Goal: Find contact information: Find contact information

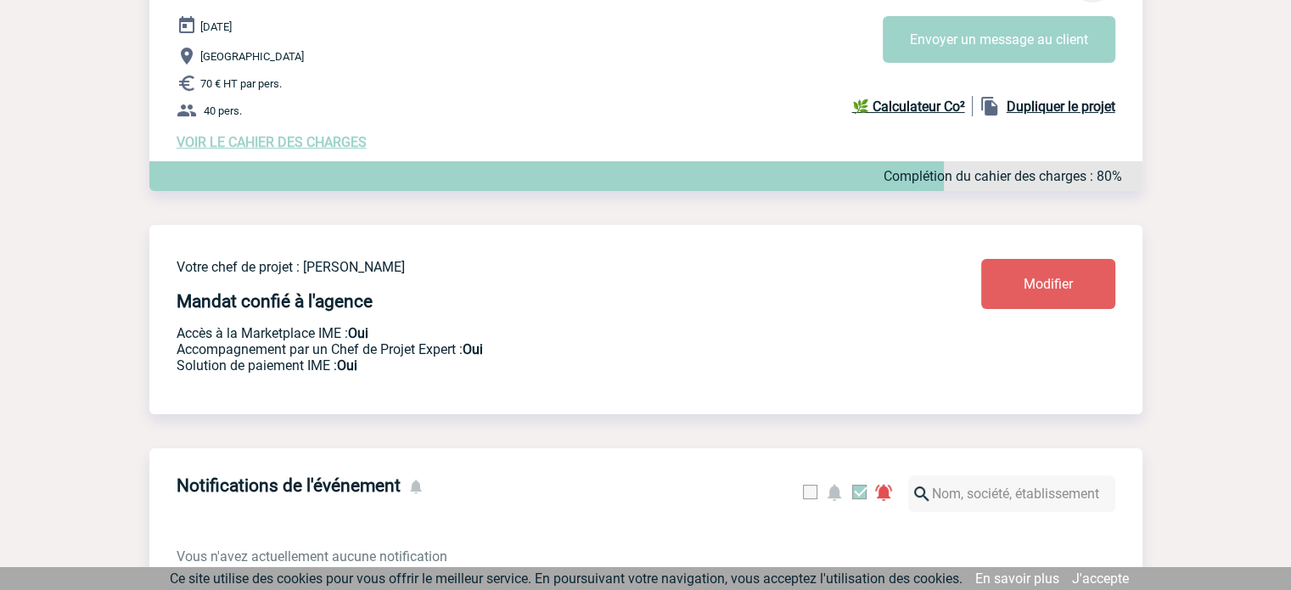
scroll to position [139, 0]
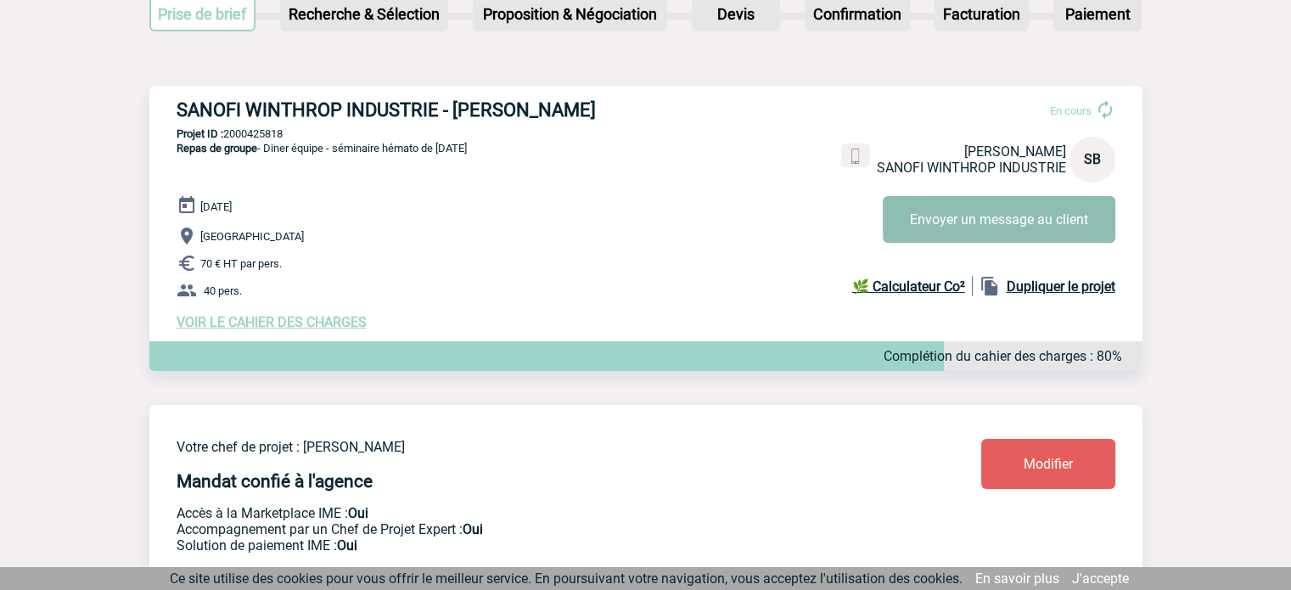
click at [955, 224] on button "Envoyer un message au client" at bounding box center [999, 219] width 233 height 47
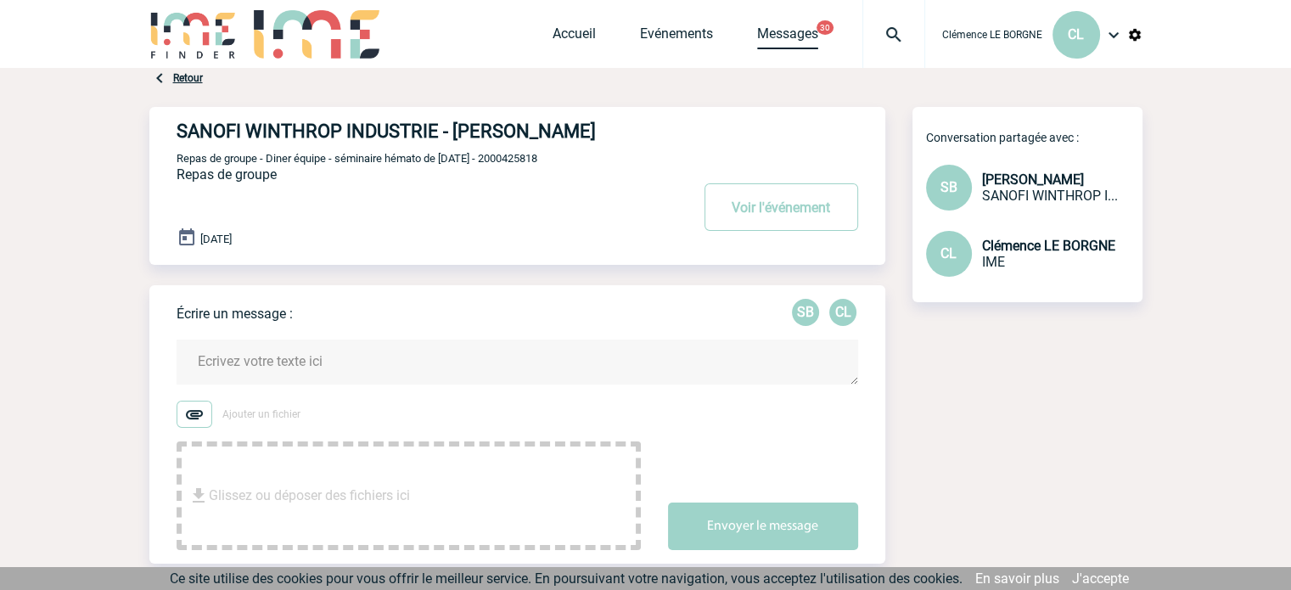
click at [789, 37] on link "Messages" at bounding box center [787, 37] width 61 height 24
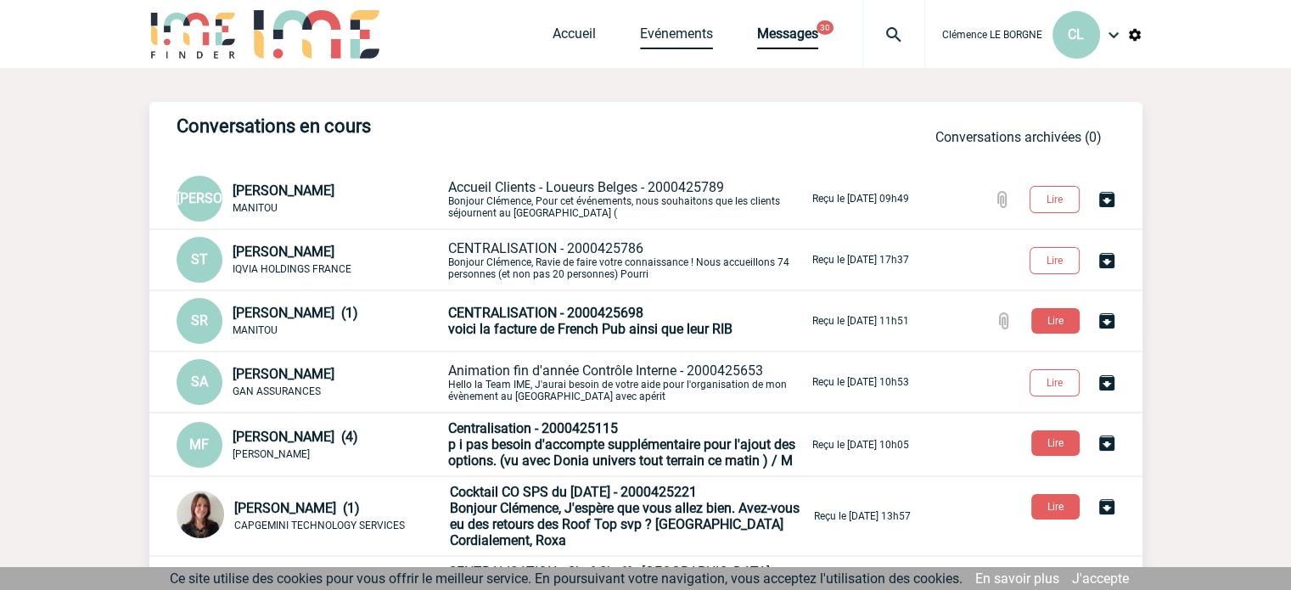
click at [668, 34] on link "Evénements" at bounding box center [676, 37] width 73 height 24
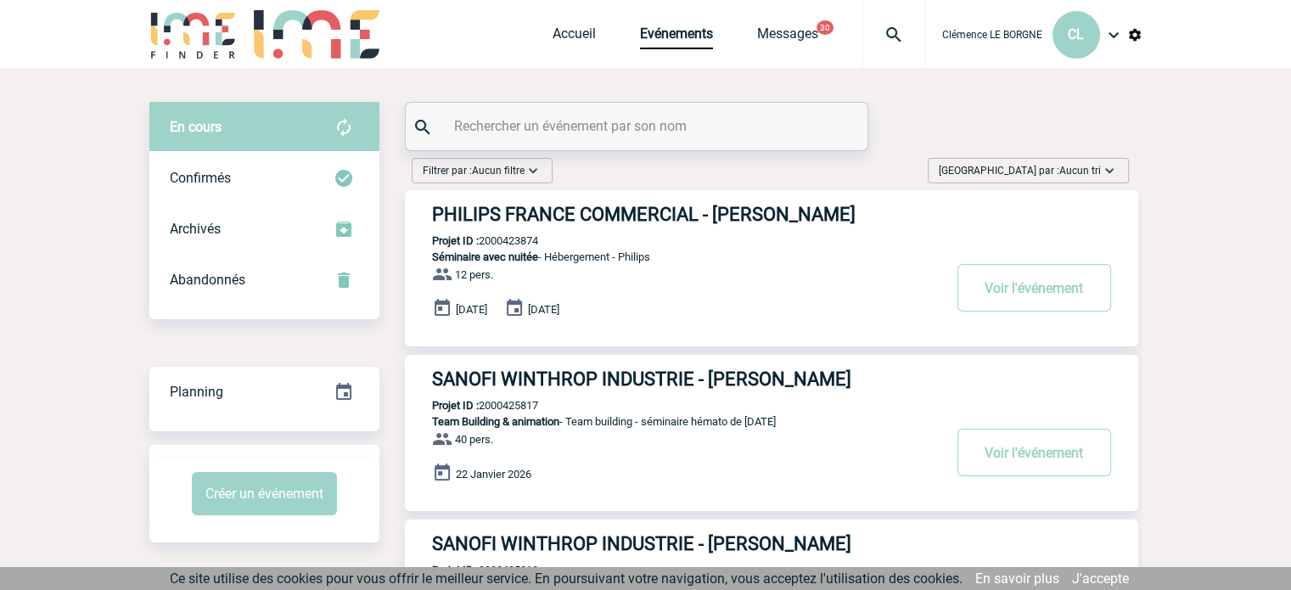
click at [1029, 172] on span "Trier par : Aucun tri" at bounding box center [1020, 170] width 162 height 17
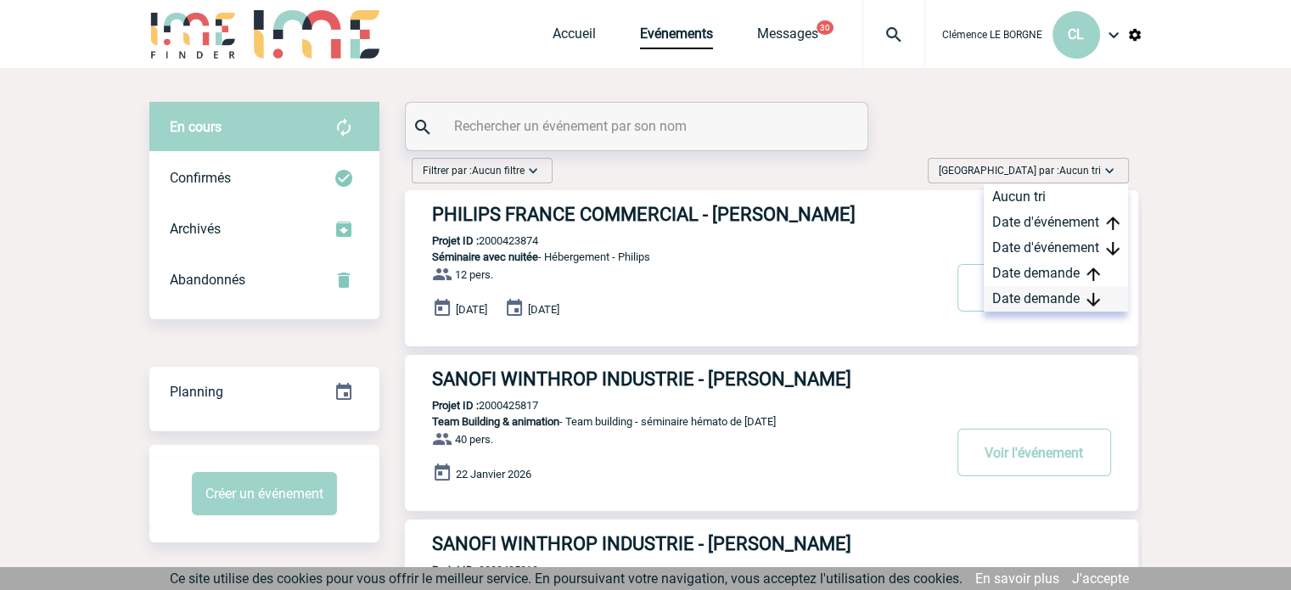
click at [1071, 290] on div "Date demande" at bounding box center [1056, 298] width 144 height 25
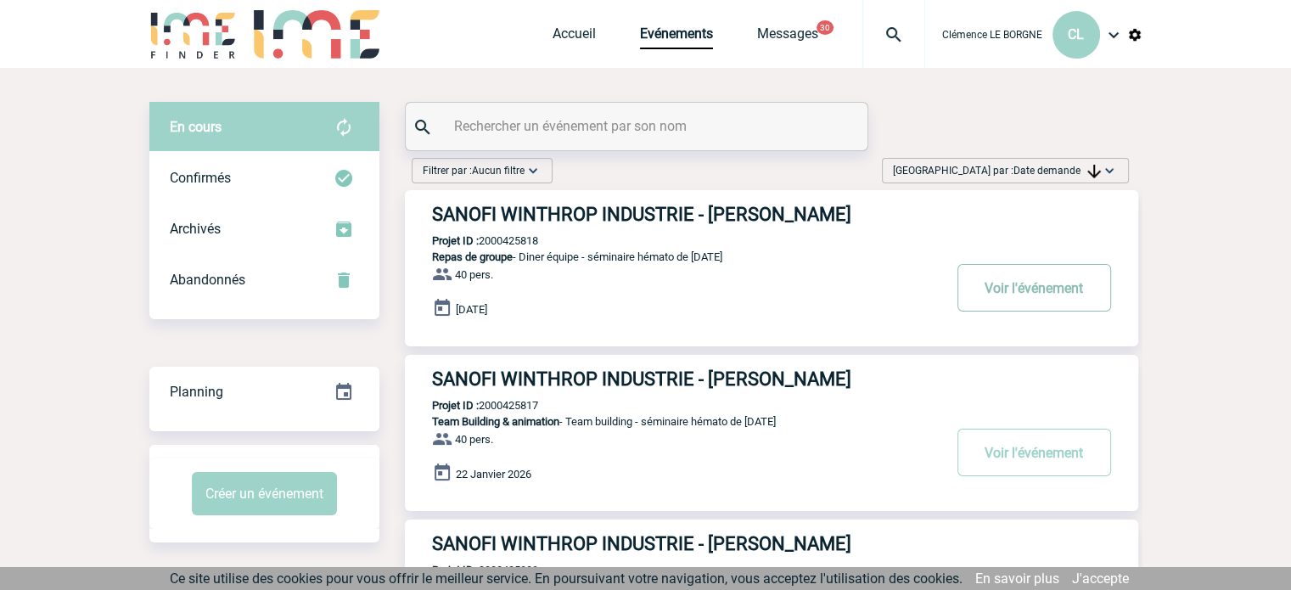
click at [1044, 291] on button "Voir l'événement" at bounding box center [1035, 288] width 154 height 48
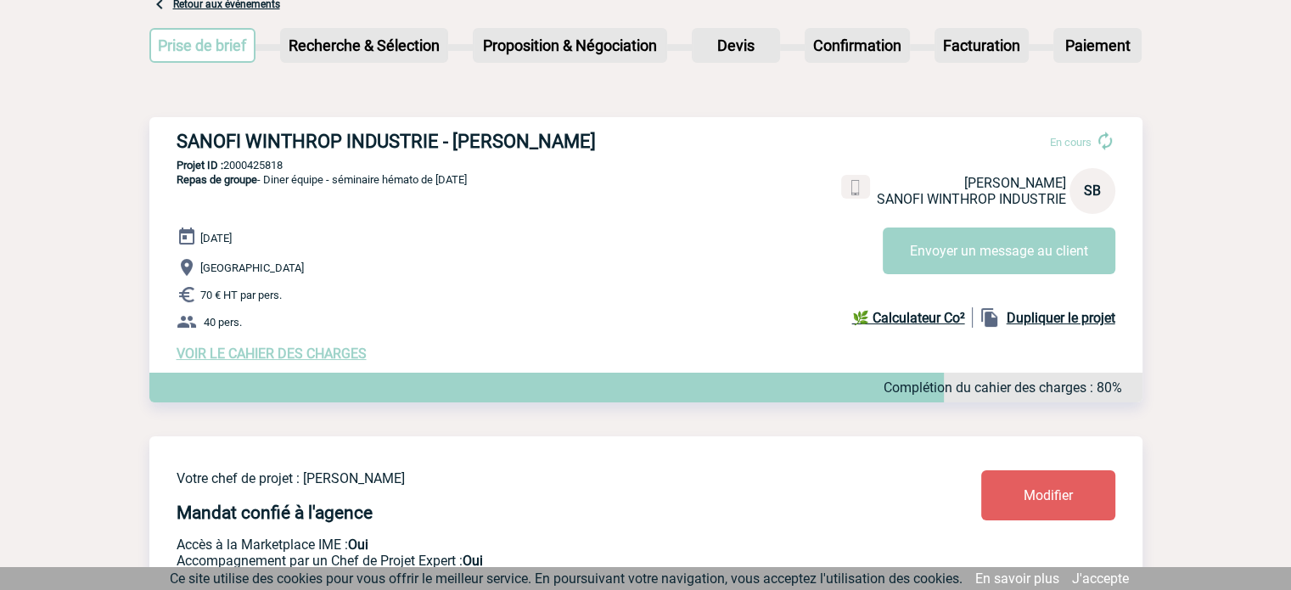
scroll to position [54, 0]
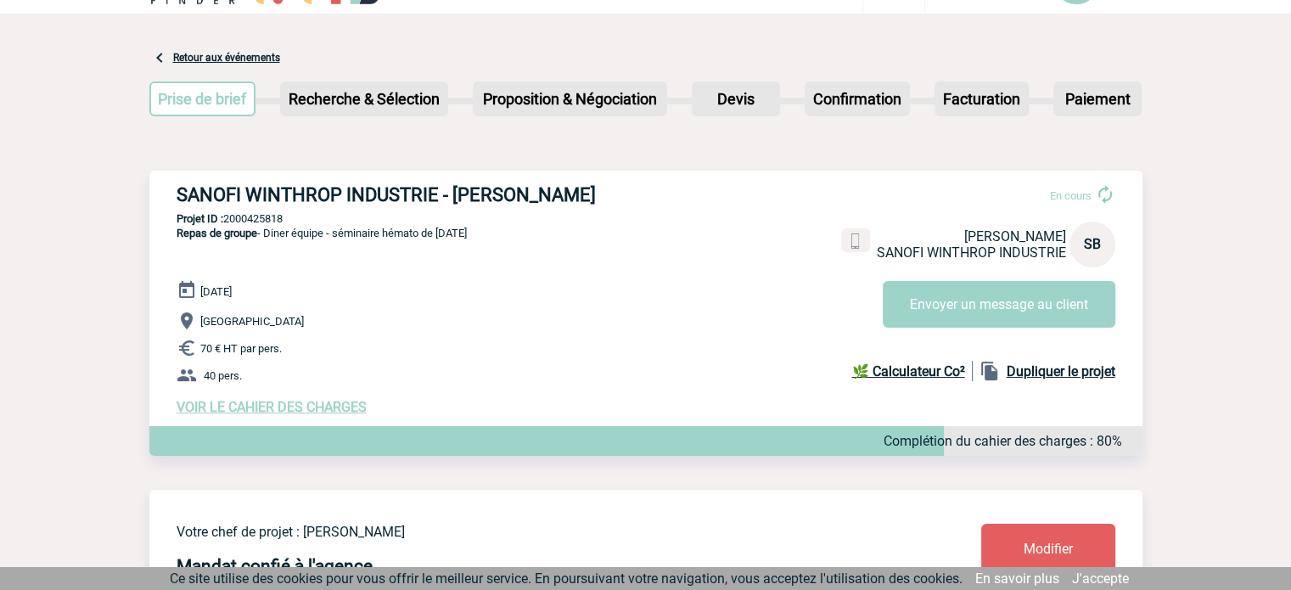
click at [340, 407] on span "VOIR LE CAHIER DES CHARGES" at bounding box center [272, 407] width 190 height 16
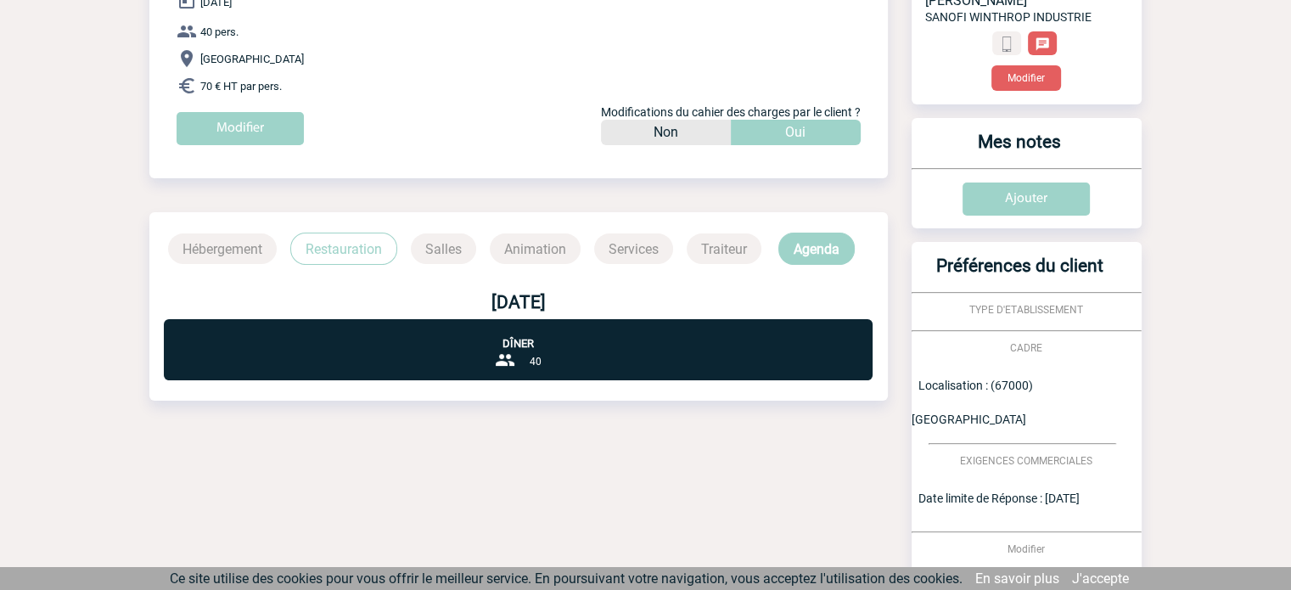
scroll to position [255, 0]
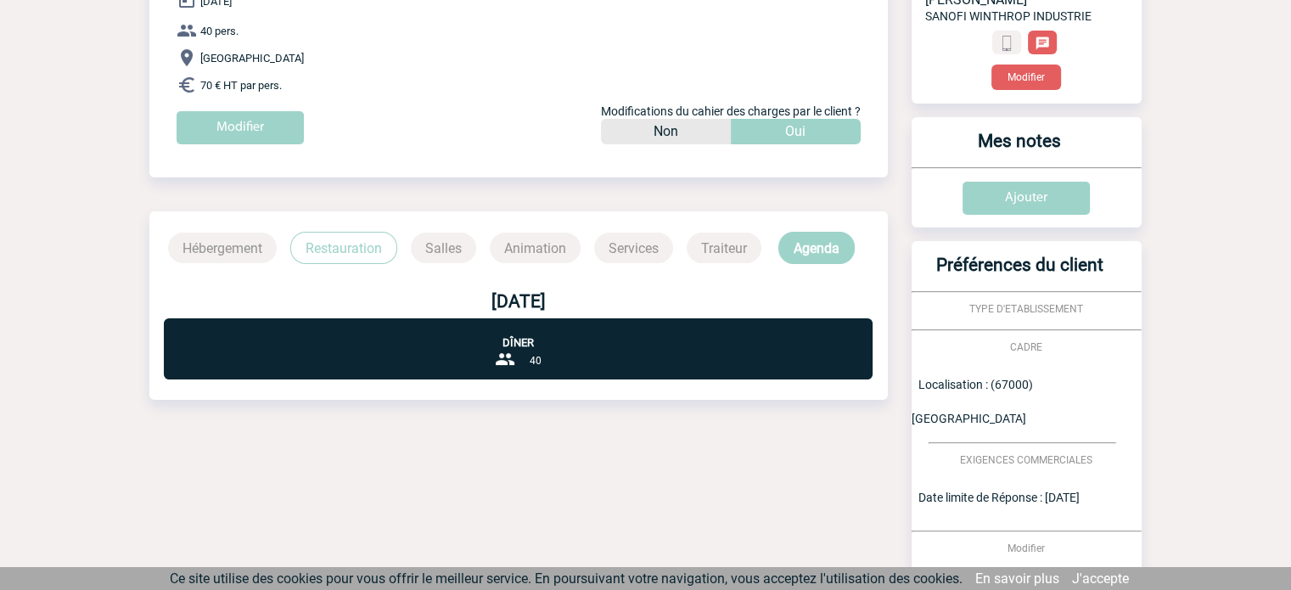
click at [506, 346] on p "Dîner" at bounding box center [518, 333] width 709 height 31
click at [357, 240] on p "Restauration" at bounding box center [343, 248] width 107 height 32
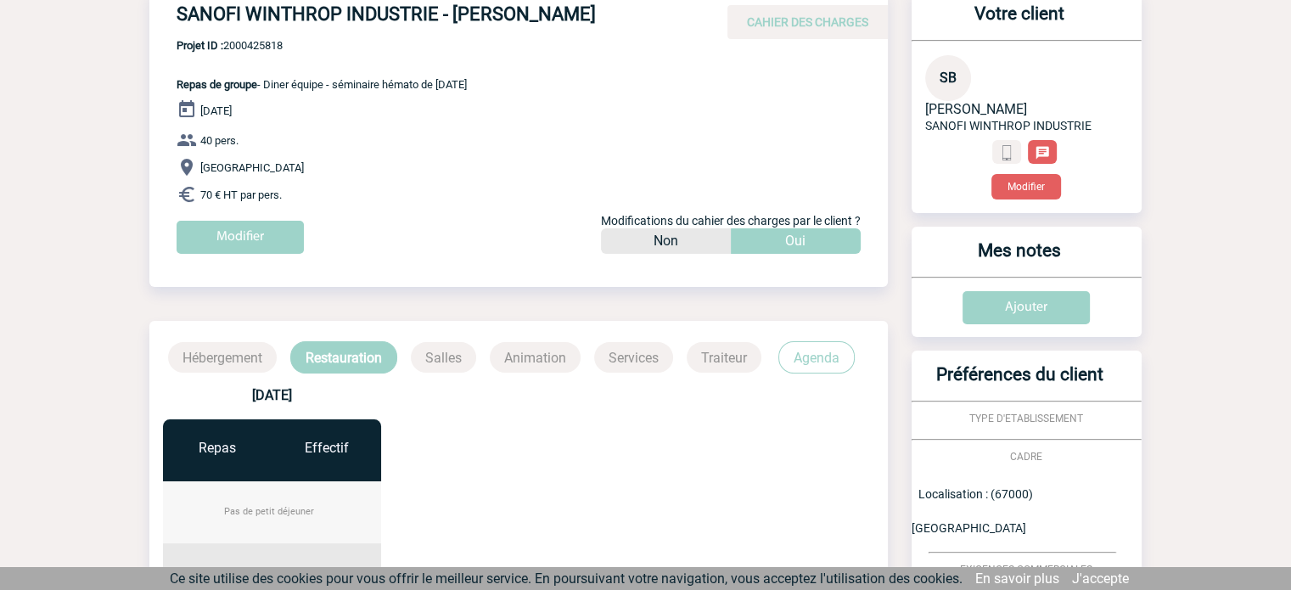
scroll to position [85, 0]
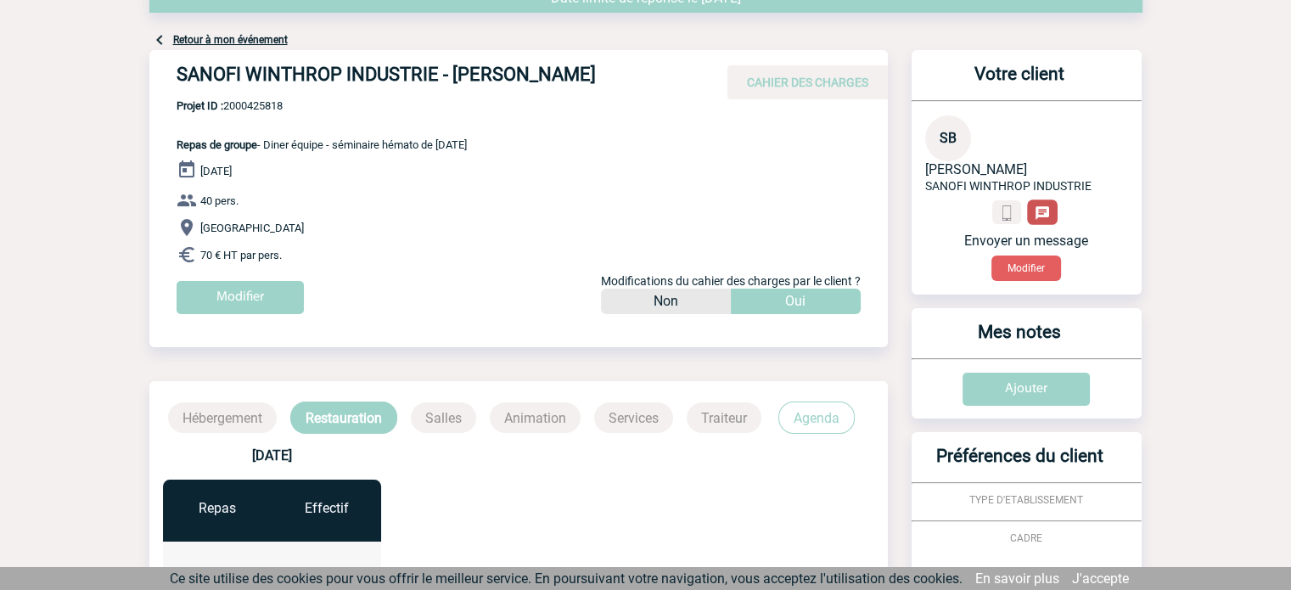
click at [1049, 212] on img at bounding box center [1043, 213] width 16 height 16
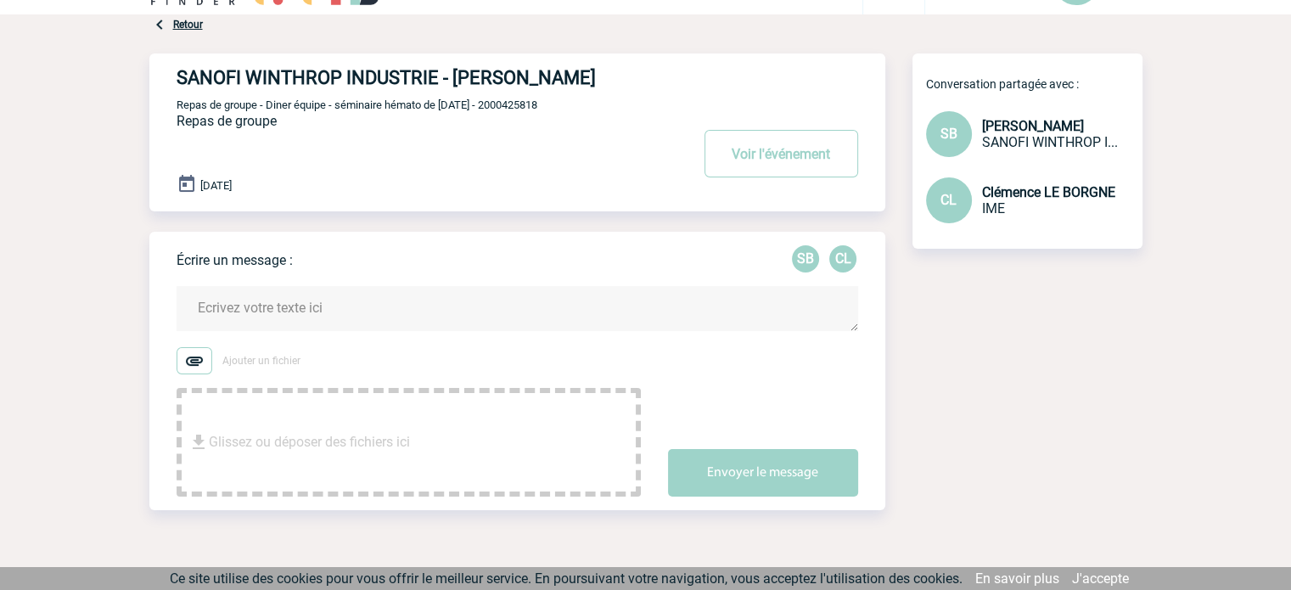
scroll to position [82, 0]
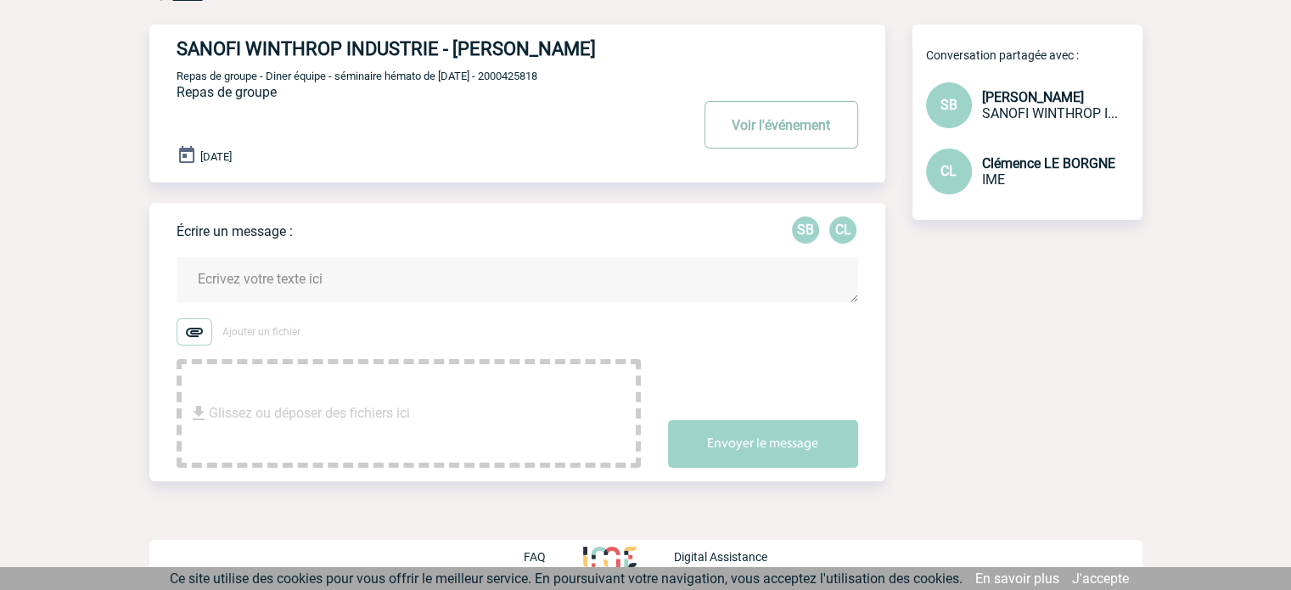
drag, startPoint x: 794, startPoint y: 129, endPoint x: 785, endPoint y: 134, distance: 9.9
click at [794, 129] on button "Voir l'événement" at bounding box center [782, 125] width 154 height 48
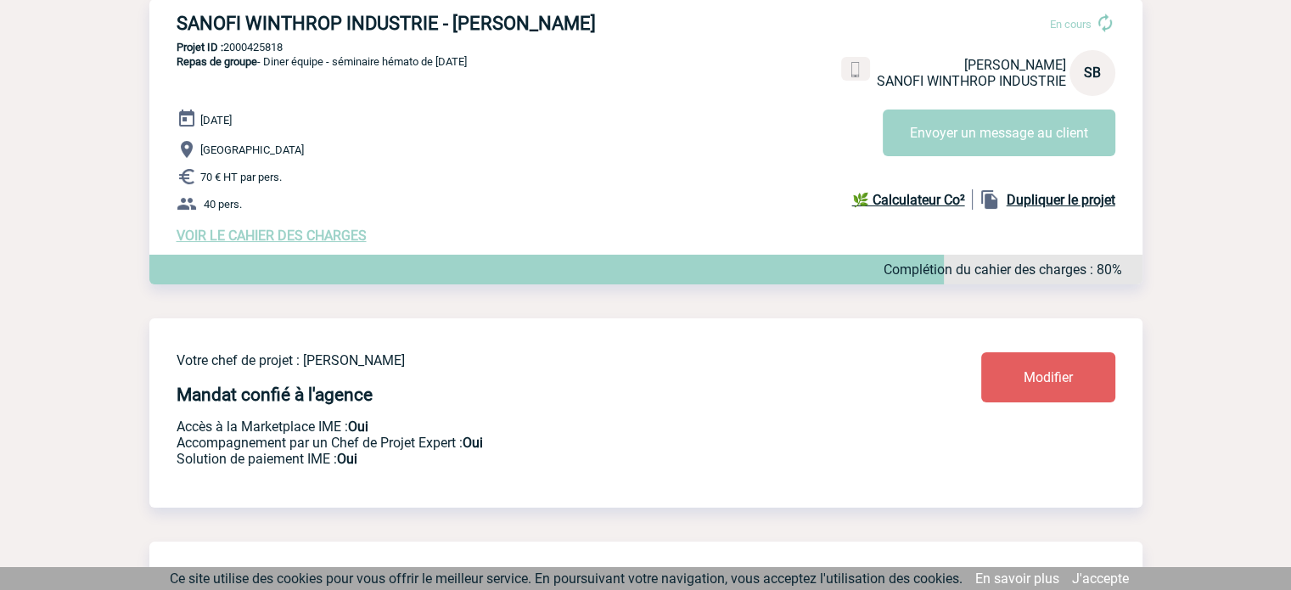
scroll to position [139, 0]
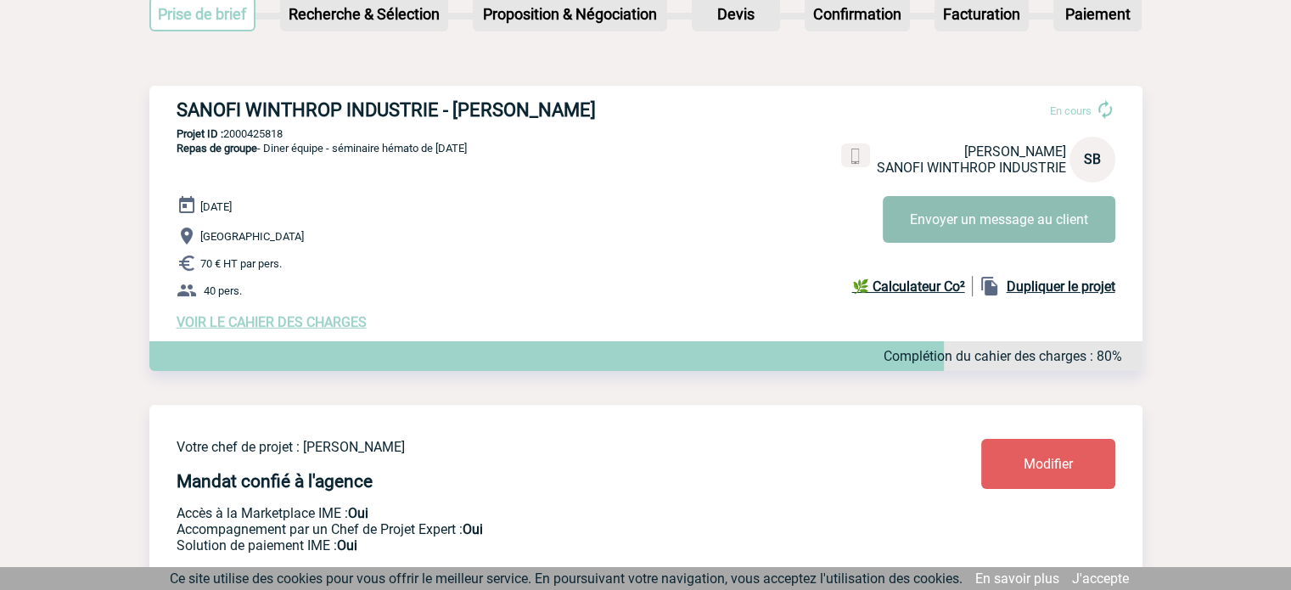
click at [1036, 216] on button "Envoyer un message au client" at bounding box center [999, 219] width 233 height 47
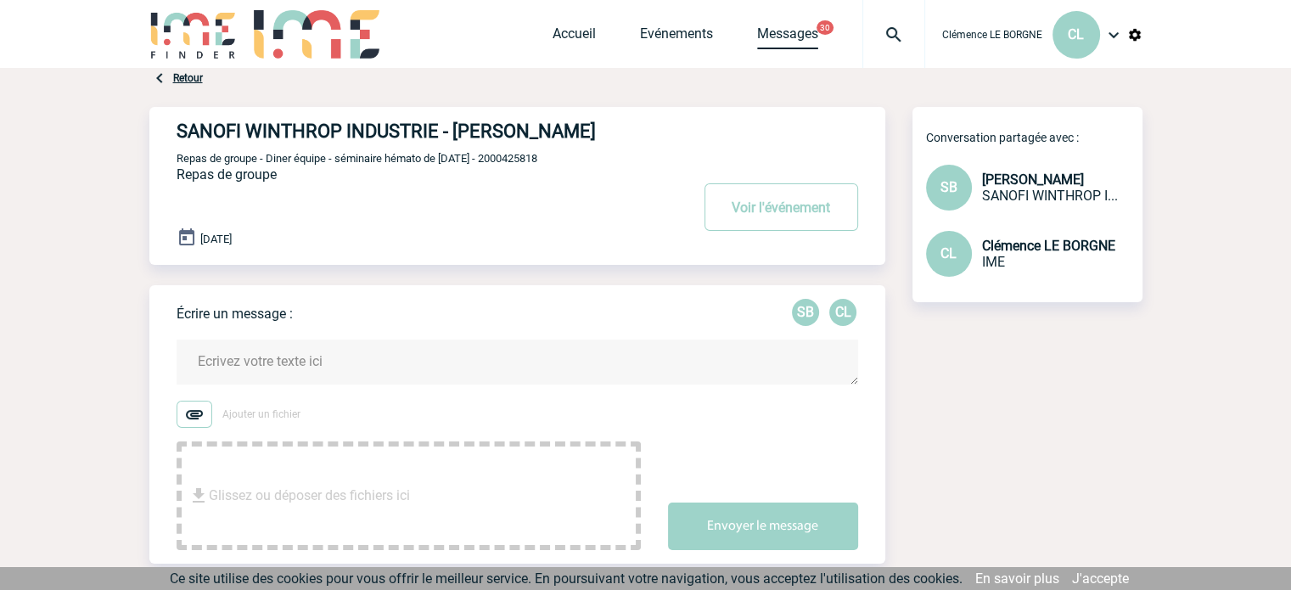
click at [788, 37] on link "Messages" at bounding box center [787, 37] width 61 height 24
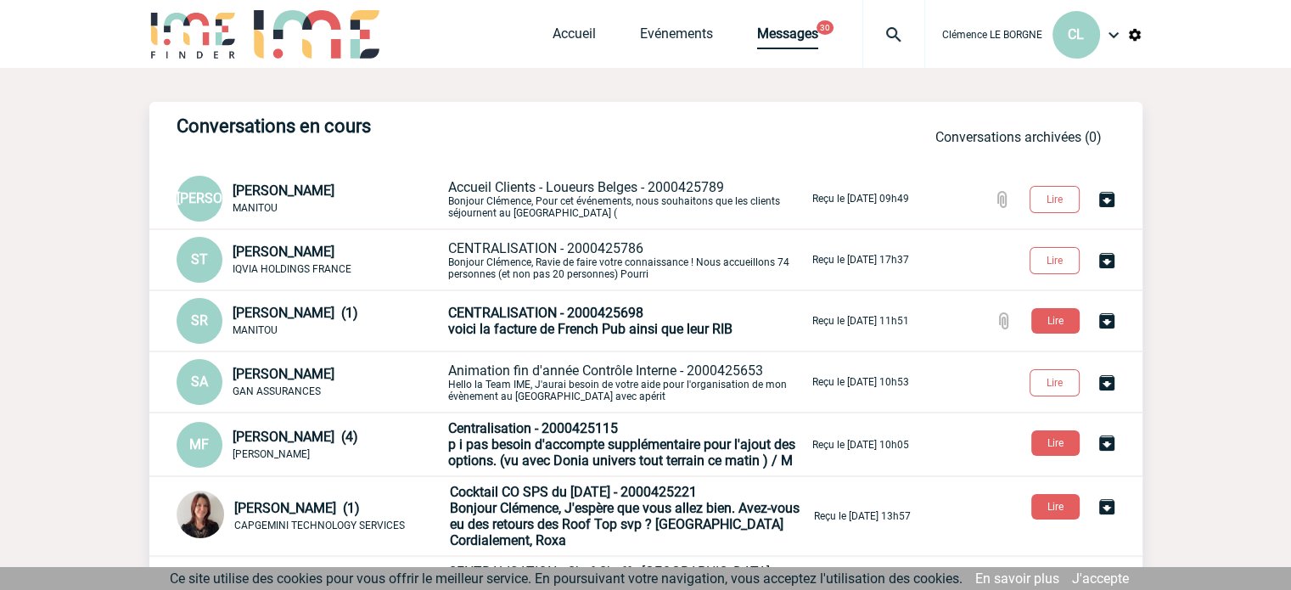
click at [768, 42] on link "Messages" at bounding box center [787, 37] width 61 height 24
click at [649, 41] on link "Evénements" at bounding box center [676, 37] width 73 height 24
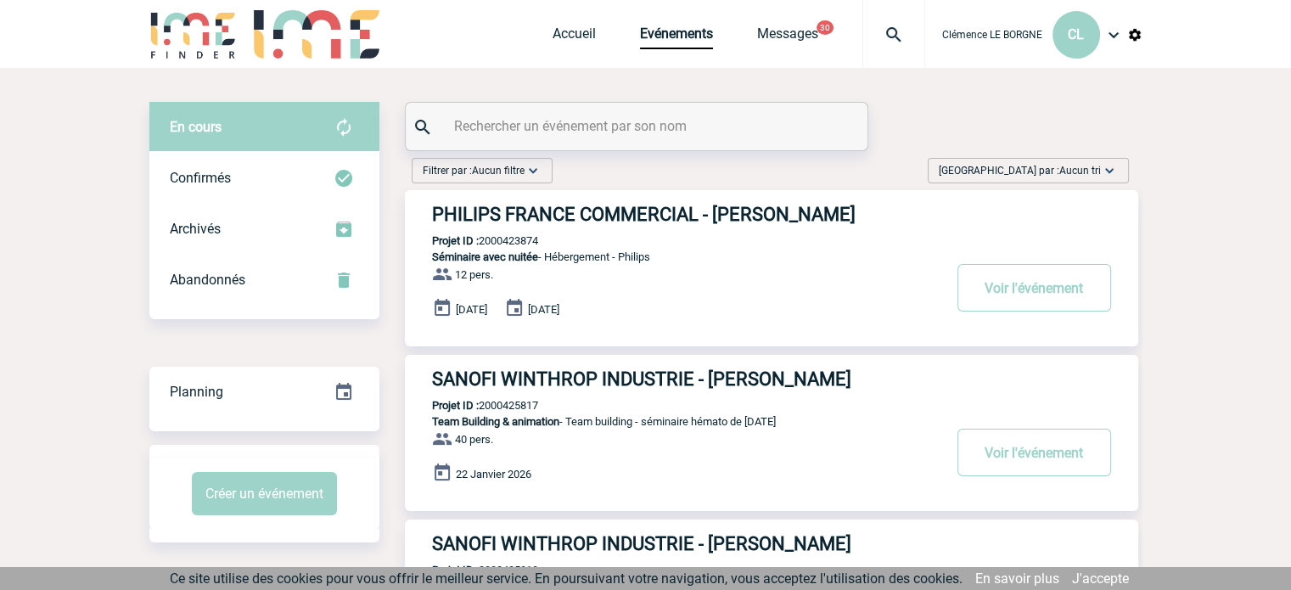
click at [1034, 170] on span "[GEOGRAPHIC_DATA] par : Aucun tri" at bounding box center [1020, 170] width 162 height 17
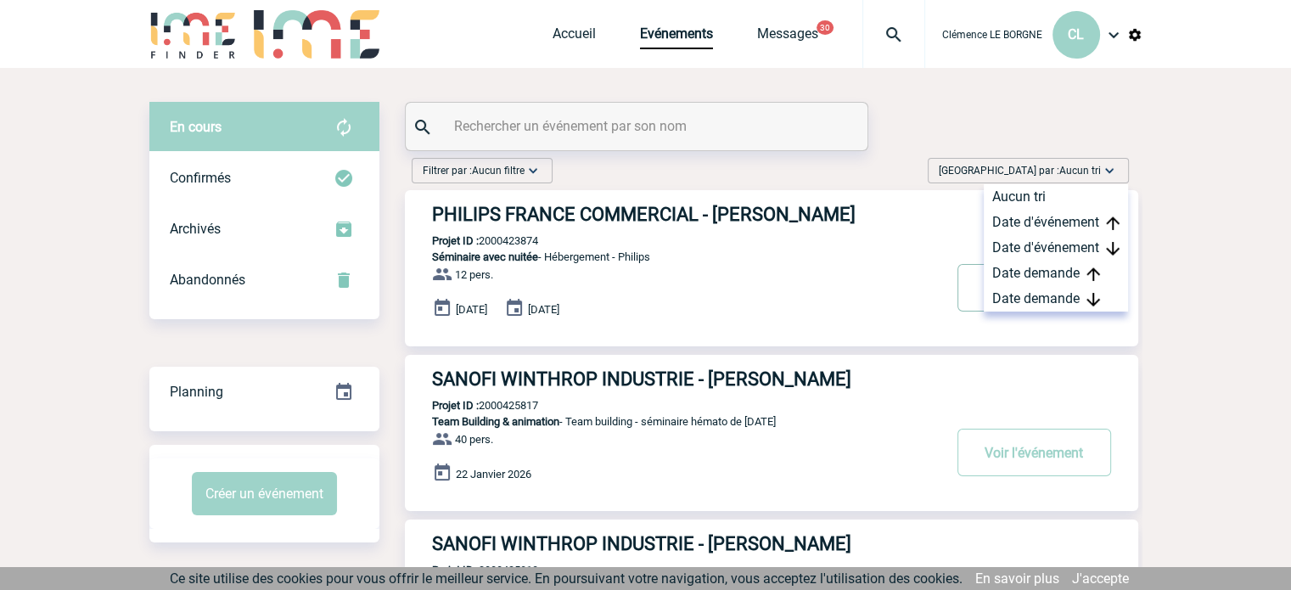
drag, startPoint x: 1049, startPoint y: 290, endPoint x: 965, endPoint y: 306, distance: 85.6
click at [1044, 291] on div "Date demande" at bounding box center [1056, 298] width 144 height 25
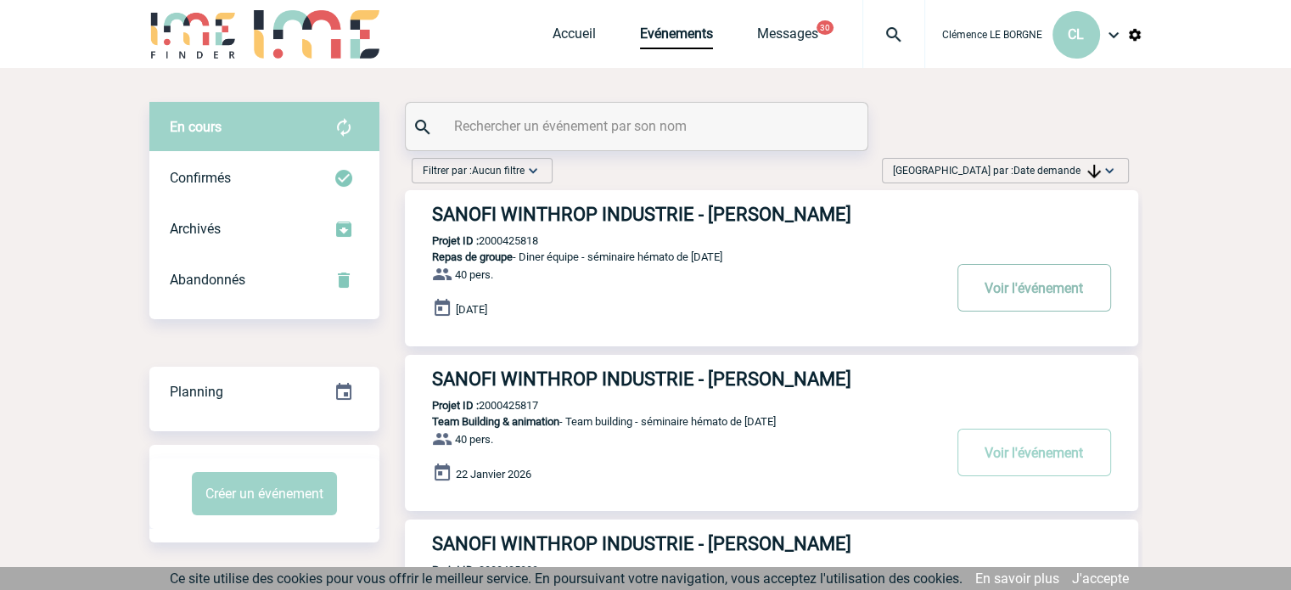
click at [1042, 300] on button "Voir l'événement" at bounding box center [1035, 288] width 154 height 48
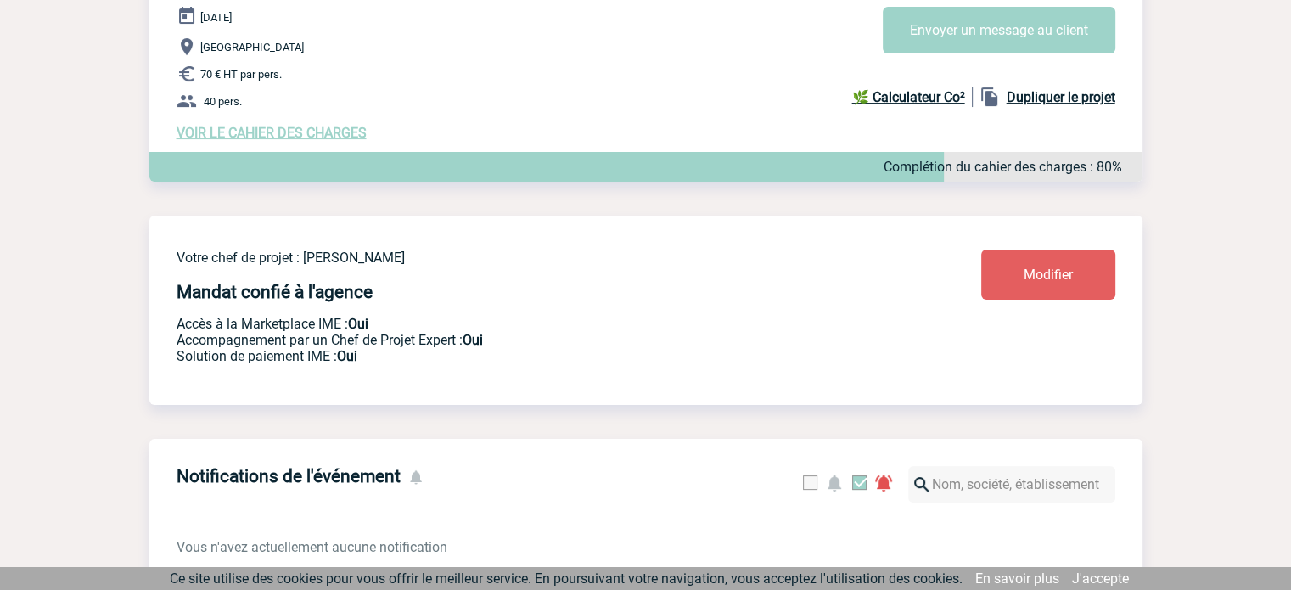
scroll to position [340, 0]
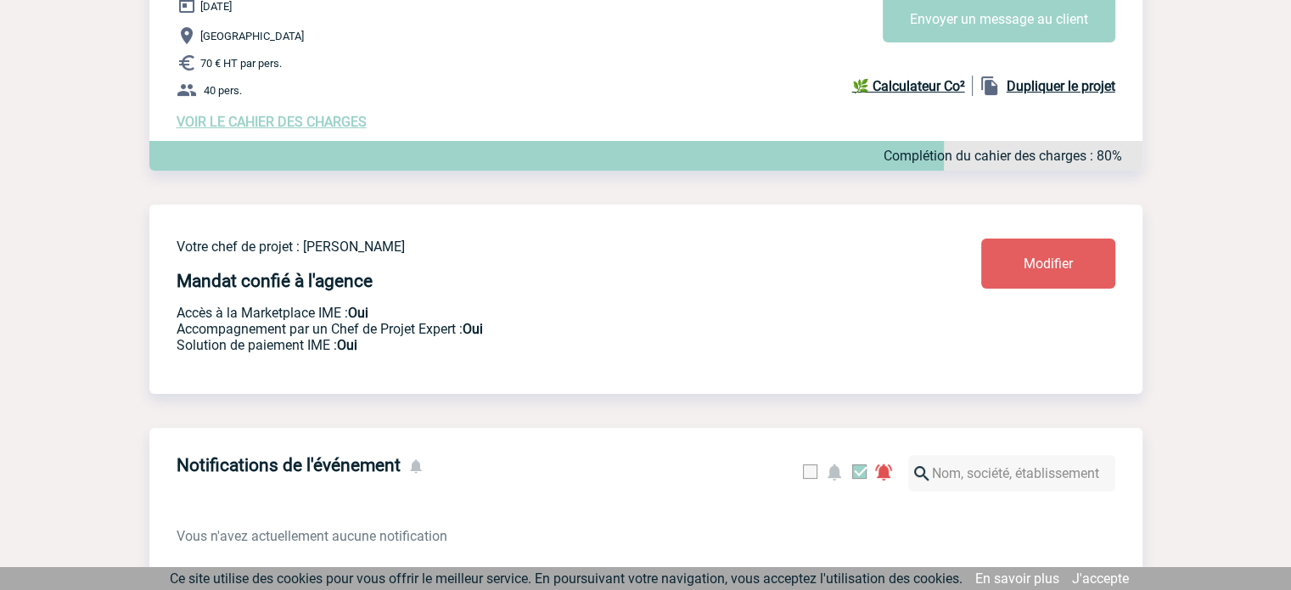
click at [333, 127] on span "VOIR LE CAHIER DES CHARGES" at bounding box center [272, 122] width 190 height 16
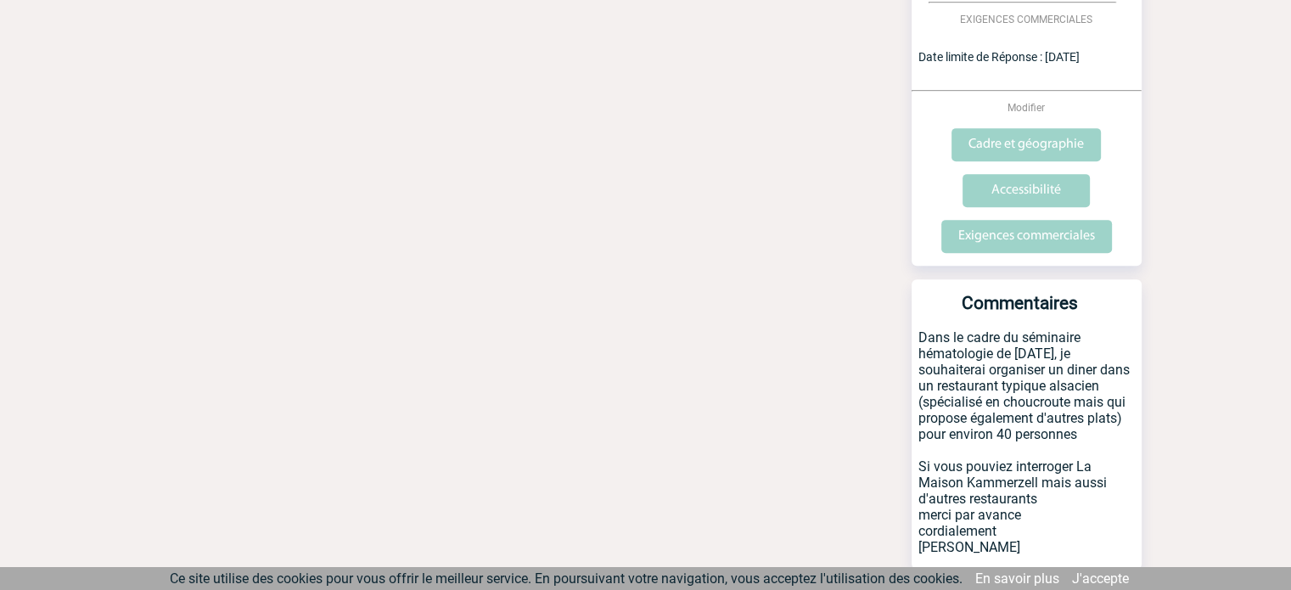
scroll to position [724, 0]
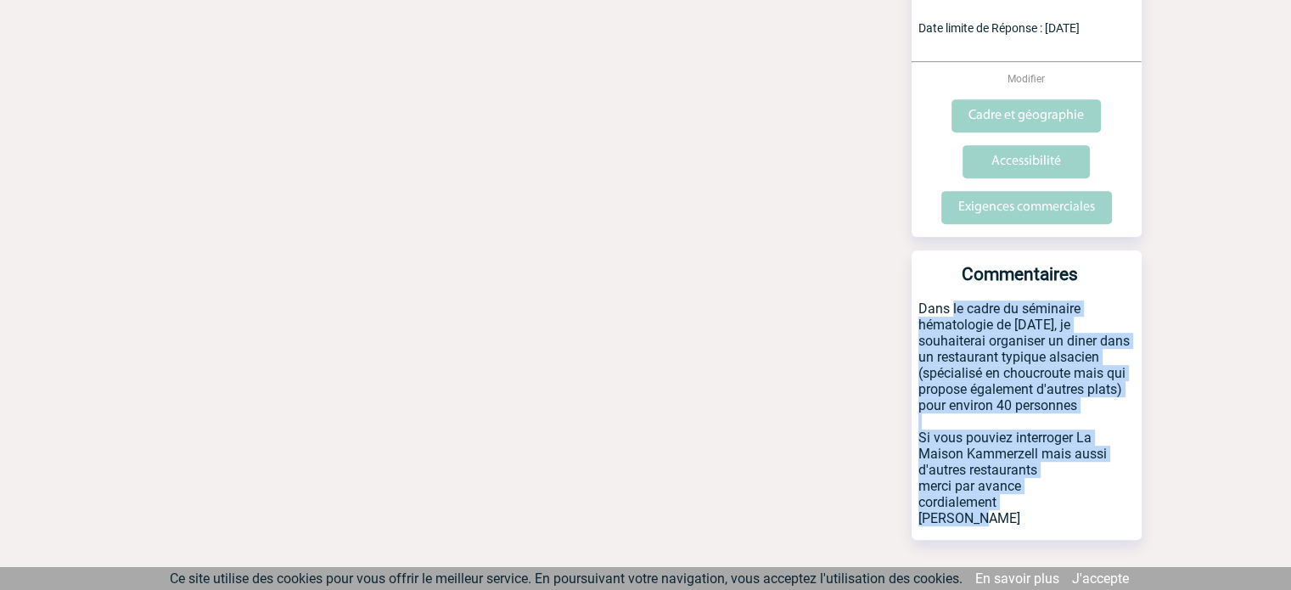
drag, startPoint x: 917, startPoint y: 275, endPoint x: 1042, endPoint y: 502, distance: 258.8
click at [1042, 502] on p "Dans le cadre du séminaire hématologie de janvier 2026, je souhaiterai organise…" at bounding box center [1027, 420] width 230 height 239
copy p "Dans le cadre du séminaire hématologie de janvier 2026, je souhaiterai organise…"
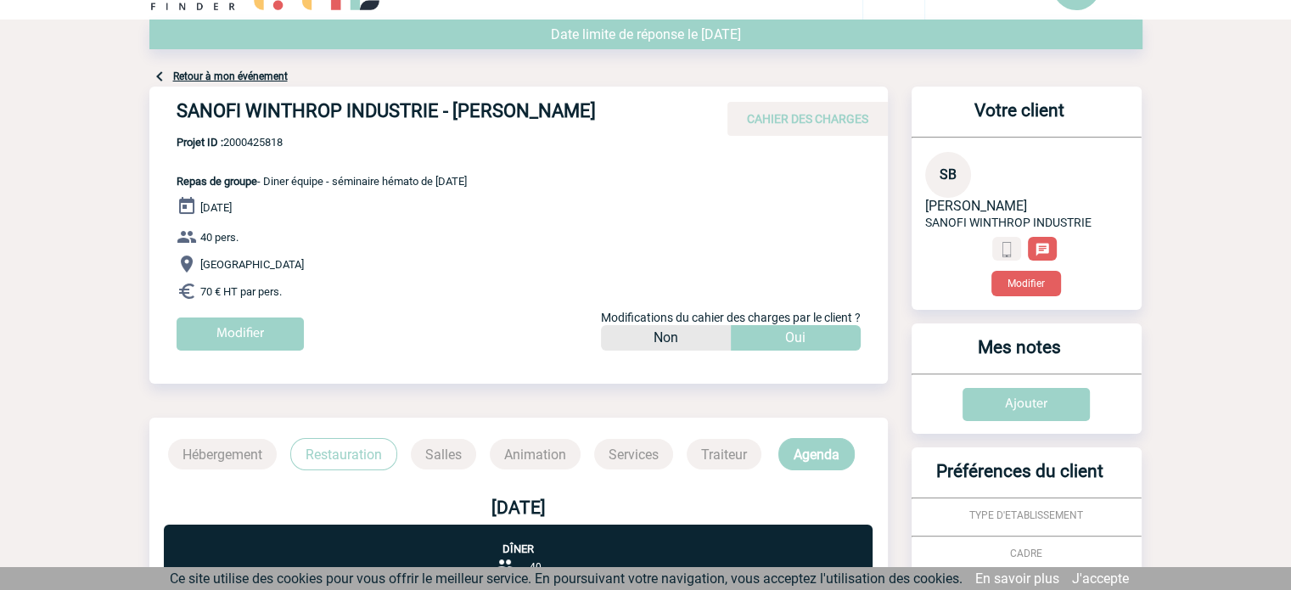
scroll to position [0, 0]
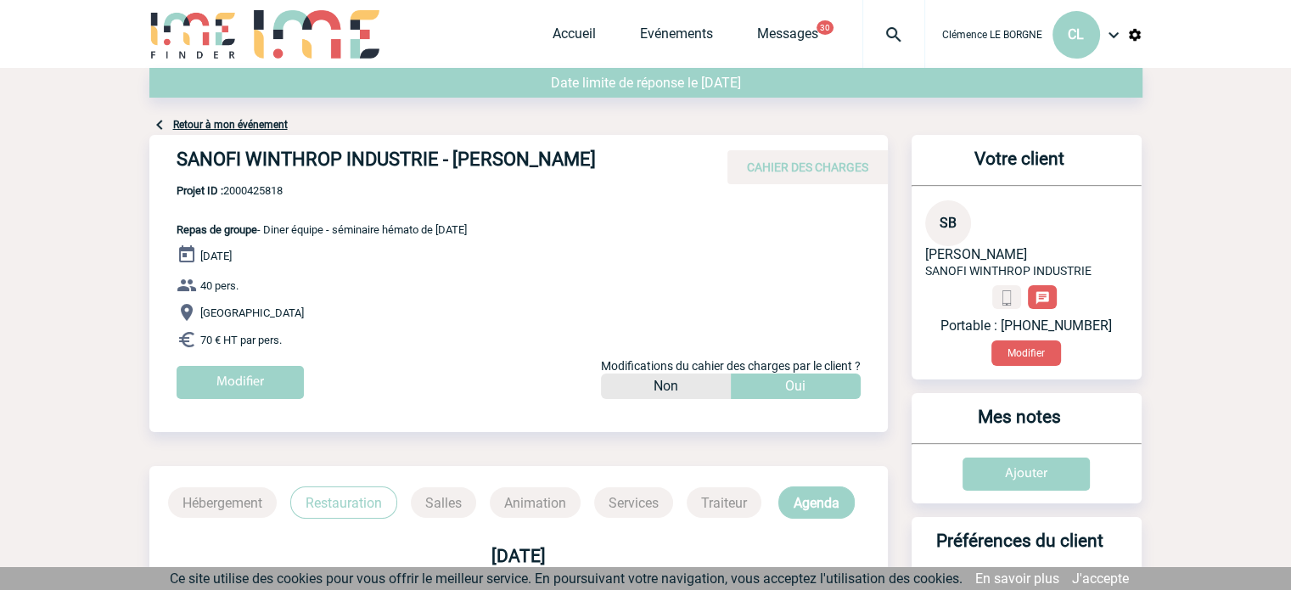
drag, startPoint x: 177, startPoint y: 162, endPoint x: 620, endPoint y: 155, distance: 443.3
click at [620, 155] on h4 "SANOFI WINTHROP INDUSTRIE - [PERSON_NAME]" at bounding box center [431, 163] width 509 height 29
copy h4 "SANOFI WINTHROP INDUSTRIE - [PERSON_NAME]"
drag, startPoint x: 320, startPoint y: 189, endPoint x: 228, endPoint y: 193, distance: 91.8
click at [228, 193] on span "Projet ID : 2000425818" at bounding box center [322, 190] width 290 height 13
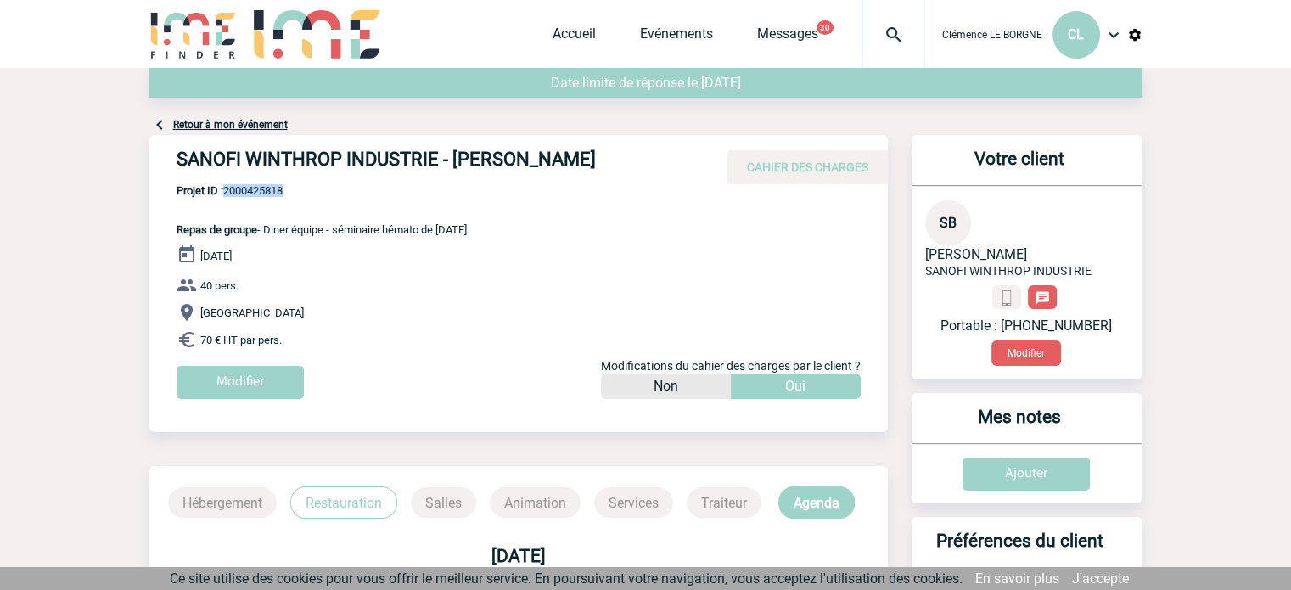
copy span "2000425818"
